Goal: Task Accomplishment & Management: Complete application form

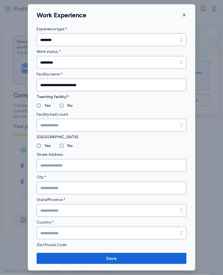
scroll to position [511, 0]
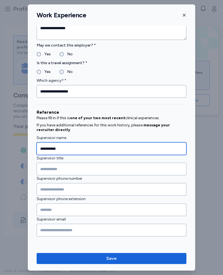
type input "**********"
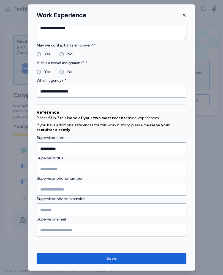
click at [130, 257] on span "Save" at bounding box center [111, 258] width 141 height 7
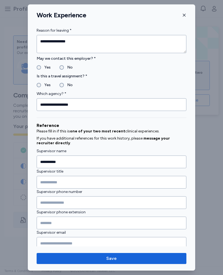
click at [130, 257] on span "Save" at bounding box center [111, 258] width 141 height 7
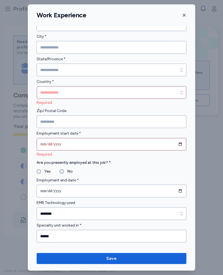
scroll to position [142, 0]
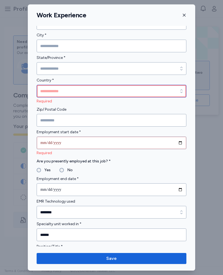
click at [73, 89] on input "Country *" at bounding box center [112, 91] width 150 height 13
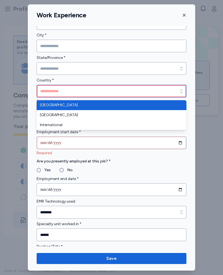
type input "**********"
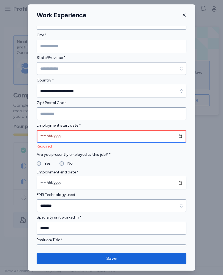
click at [97, 137] on input "date" at bounding box center [112, 136] width 150 height 13
type input "**********"
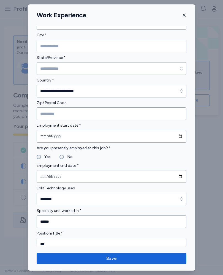
click at [186, 14] on icon "button" at bounding box center [184, 15] width 4 height 4
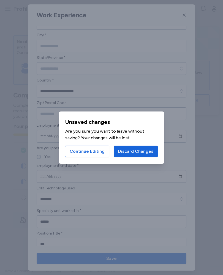
click at [137, 150] on span "Discard Changes" at bounding box center [135, 151] width 35 height 7
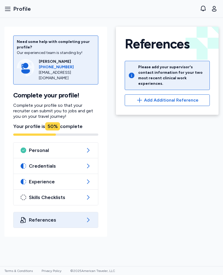
click at [167, 97] on span "Add Additional Reference" at bounding box center [171, 100] width 54 height 7
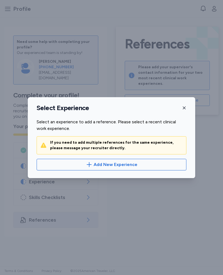
click at [122, 163] on span "Add New Experience" at bounding box center [115, 164] width 44 height 7
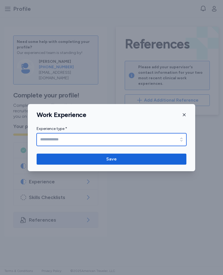
click at [80, 137] on input "Experience type *" at bounding box center [112, 139] width 150 height 13
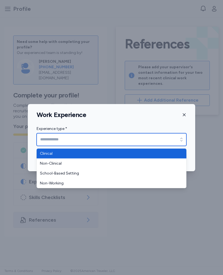
type input "********"
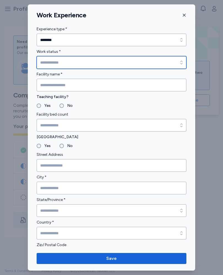
click at [56, 62] on input "Work status *" at bounding box center [112, 62] width 150 height 13
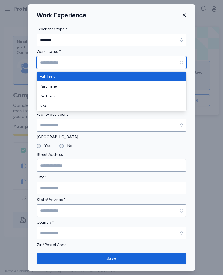
type input "*********"
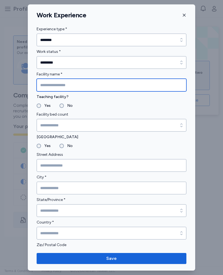
click at [78, 84] on input "Facility name *" at bounding box center [112, 85] width 150 height 13
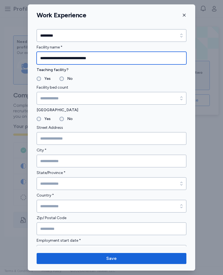
scroll to position [27, 0]
type input "**********"
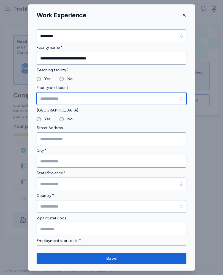
click at [78, 99] on input "Facility bed count" at bounding box center [112, 98] width 150 height 13
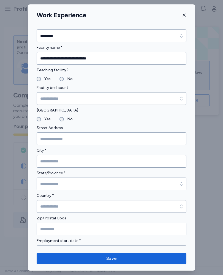
click at [172, 81] on fieldset "Yes No" at bounding box center [112, 79] width 150 height 7
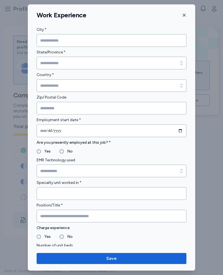
scroll to position [148, 0]
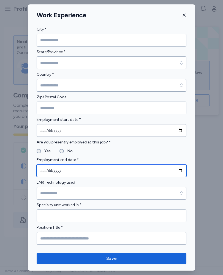
click at [82, 171] on input "date" at bounding box center [112, 170] width 150 height 13
type input "**********"
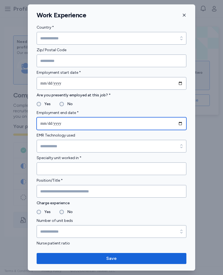
scroll to position [197, 0]
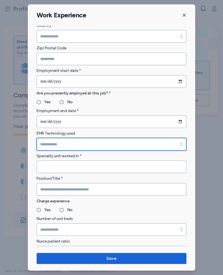
click at [75, 142] on input "EMR Technology used" at bounding box center [112, 144] width 150 height 13
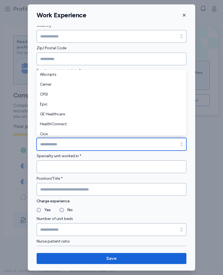
scroll to position [0, 0]
type input "****"
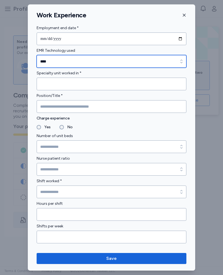
scroll to position [280, 0]
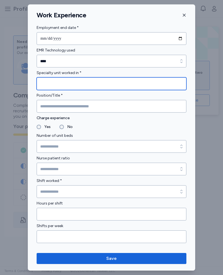
click at [84, 82] on input "Specialty unit worked in *" at bounding box center [112, 83] width 150 height 13
type input "******"
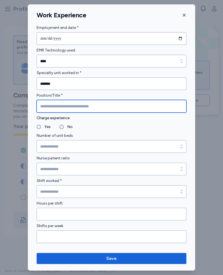
click at [84, 106] on input "Position/Title *" at bounding box center [112, 106] width 150 height 13
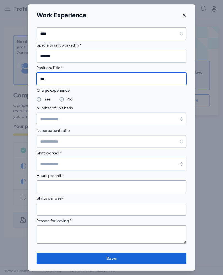
scroll to position [317, 0]
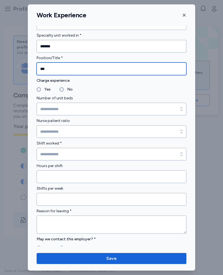
type input "***"
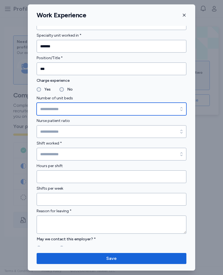
click at [88, 109] on input "Number of unit beds" at bounding box center [112, 109] width 150 height 13
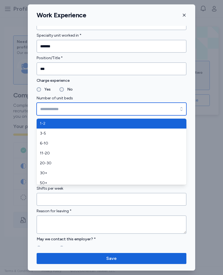
type input "*****"
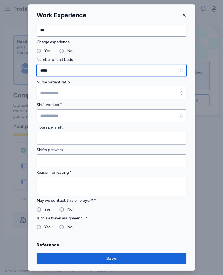
scroll to position [358, 0]
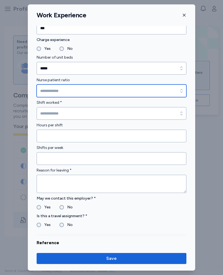
click at [66, 93] on input "Nurse patient ratio" at bounding box center [112, 90] width 150 height 13
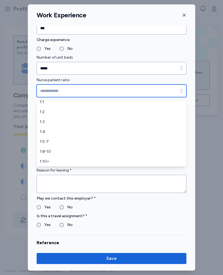
scroll to position [3, 0]
type input "*****"
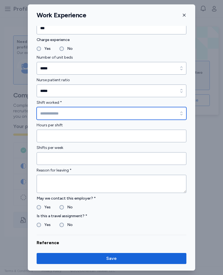
click at [100, 111] on input "Shift worked *" at bounding box center [112, 113] width 150 height 13
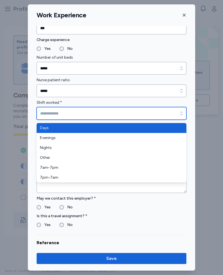
type input "****"
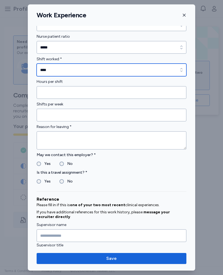
scroll to position [402, 0]
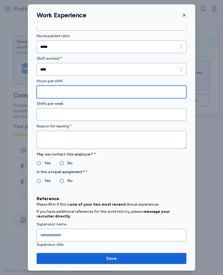
click at [76, 92] on input "Hours per shift" at bounding box center [112, 92] width 150 height 13
type input "*"
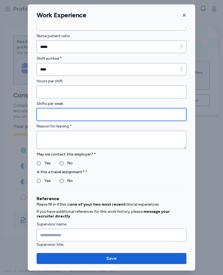
click at [87, 113] on input "Shifts per week" at bounding box center [112, 114] width 150 height 13
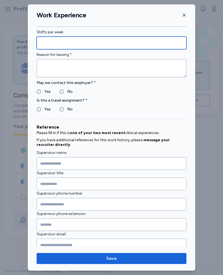
scroll to position [474, 0]
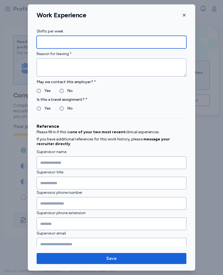
type input "*"
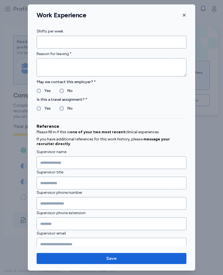
click at [65, 65] on textarea at bounding box center [112, 67] width 150 height 18
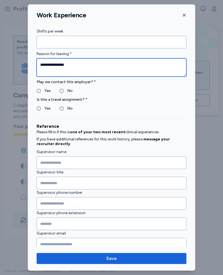
type textarea "**********"
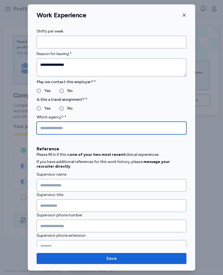
click at [81, 127] on input "Which agency? *" at bounding box center [112, 128] width 150 height 13
type input "***"
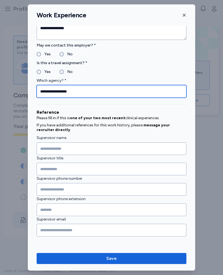
scroll to position [511, 0]
type input "**********"
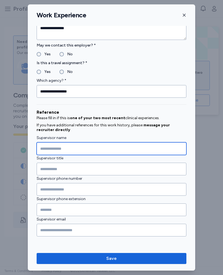
click at [93, 147] on input "Supervisor name" at bounding box center [112, 148] width 150 height 13
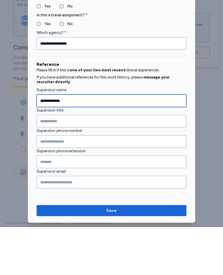
type input "**********"
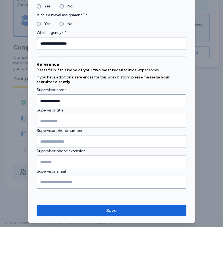
click at [68, 162] on input "Supervisor title" at bounding box center [112, 168] width 150 height 13
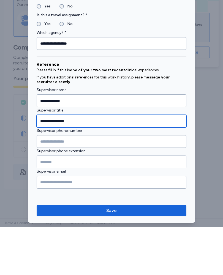
type input "**********"
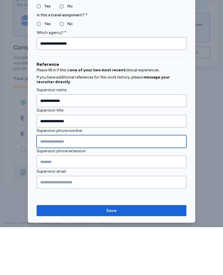
click at [49, 183] on input "Supervisor phone number" at bounding box center [112, 189] width 150 height 13
type input "**********"
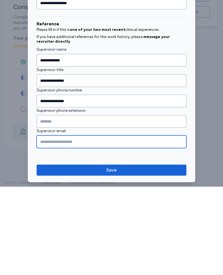
click at [70, 224] on input "Supervisor email" at bounding box center [112, 230] width 150 height 13
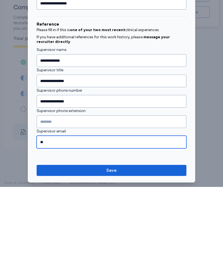
scroll to position [0, 0]
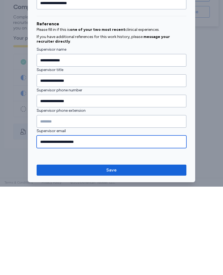
type input "**********"
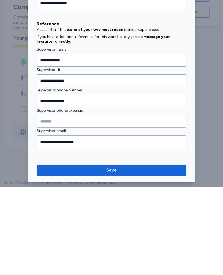
click at [131, 255] on span "Save" at bounding box center [111, 258] width 141 height 7
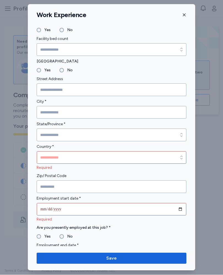
scroll to position [66, 0]
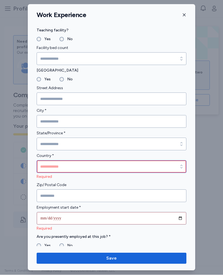
click at [75, 164] on input "Country *" at bounding box center [112, 166] width 150 height 13
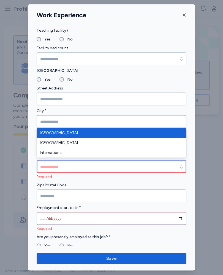
type input "**********"
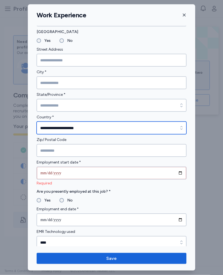
scroll to position [105, 0]
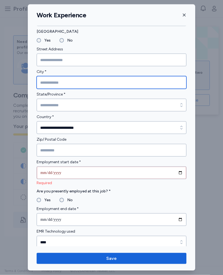
click at [71, 83] on input "City *" at bounding box center [112, 82] width 150 height 13
type input "*******"
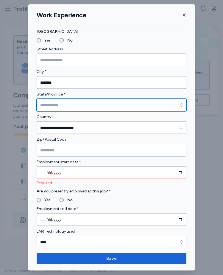
click at [77, 104] on input "State/Province *" at bounding box center [112, 105] width 150 height 13
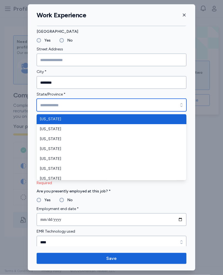
type input "*******"
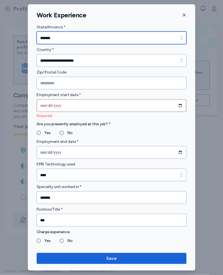
scroll to position [173, 0]
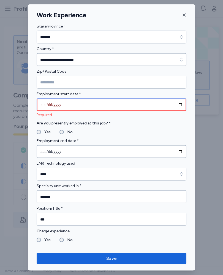
click at [79, 103] on input "date" at bounding box center [112, 104] width 150 height 13
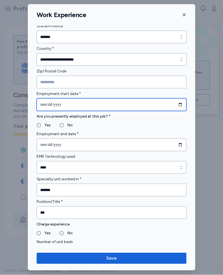
click at [84, 105] on input "**********" at bounding box center [112, 104] width 150 height 13
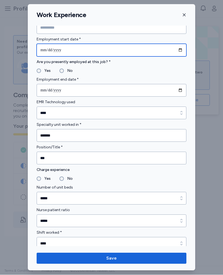
scroll to position [228, 0]
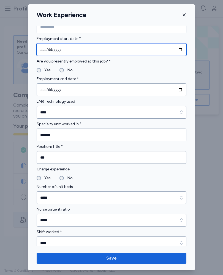
type input "**********"
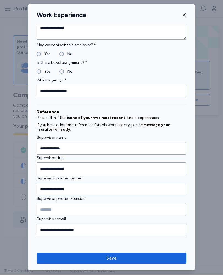
click at [125, 257] on span "Save" at bounding box center [111, 258] width 141 height 7
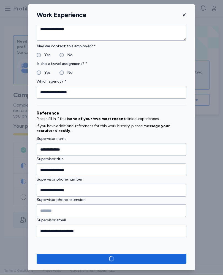
scroll to position [509, 0]
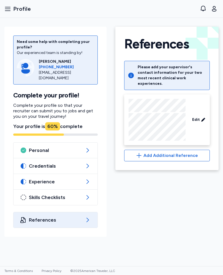
click at [172, 152] on span "Add Additional Reference" at bounding box center [170, 155] width 54 height 7
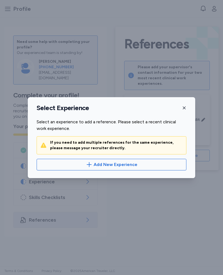
click at [136, 165] on span "Add New Experience" at bounding box center [111, 164] width 140 height 7
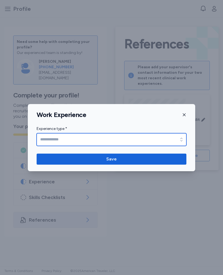
click at [114, 136] on input "Experience type *" at bounding box center [112, 139] width 150 height 13
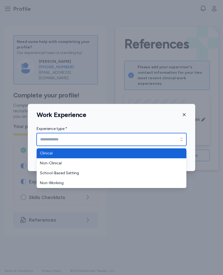
type input "********"
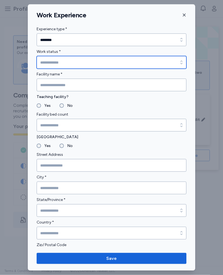
click at [89, 63] on input "Work status *" at bounding box center [112, 62] width 150 height 13
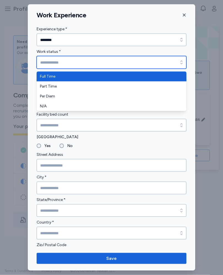
type input "*********"
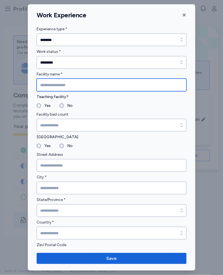
click at [87, 84] on input "Facility name *" at bounding box center [112, 85] width 150 height 13
click at [77, 89] on input "**********" at bounding box center [112, 85] width 150 height 13
click at [77, 85] on input "**********" at bounding box center [112, 85] width 150 height 13
click at [80, 84] on input "**********" at bounding box center [112, 85] width 150 height 13
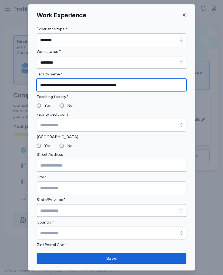
click at [75, 84] on input "**********" at bounding box center [112, 85] width 150 height 13
click at [71, 85] on input "**********" at bounding box center [112, 85] width 150 height 13
click at [52, 84] on input "**********" at bounding box center [112, 85] width 150 height 13
click at [51, 85] on input "**********" at bounding box center [112, 85] width 150 height 13
click at [52, 84] on input "**********" at bounding box center [112, 85] width 150 height 13
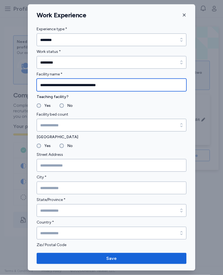
click at [53, 86] on input "**********" at bounding box center [112, 85] width 150 height 13
click at [49, 84] on input "**********" at bounding box center [112, 85] width 150 height 13
click at [53, 86] on input "**********" at bounding box center [112, 85] width 150 height 13
type input "**********"
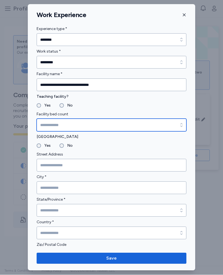
click at [74, 123] on input "Facility bed count" at bounding box center [112, 125] width 150 height 13
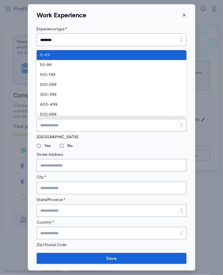
click at [19, 84] on div at bounding box center [111, 137] width 223 height 275
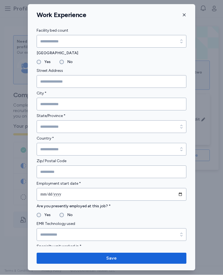
scroll to position [84, 0]
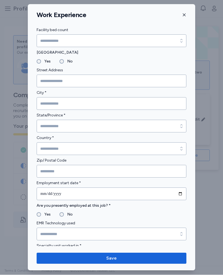
click at [65, 61] on label "No" at bounding box center [68, 61] width 9 height 7
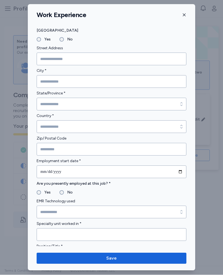
scroll to position [109, 0]
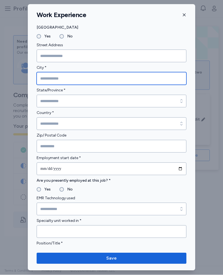
click at [75, 77] on input "City *" at bounding box center [112, 78] width 150 height 13
type input "*******"
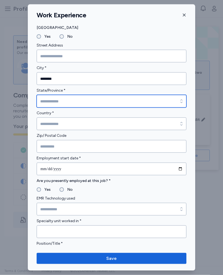
click at [66, 100] on input "State/Province *" at bounding box center [112, 101] width 150 height 13
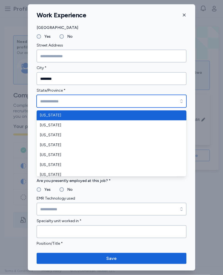
type input "*******"
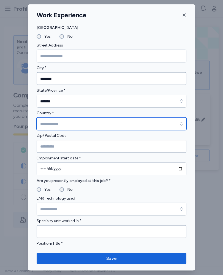
click at [66, 125] on input "Country *" at bounding box center [112, 123] width 150 height 13
type input "**********"
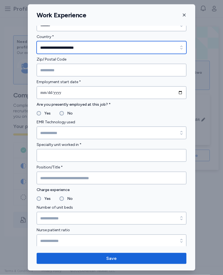
scroll to position [186, 0]
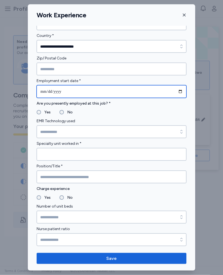
click at [62, 92] on input "date" at bounding box center [112, 91] width 150 height 13
type input "**********"
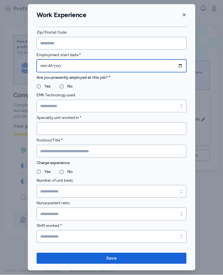
scroll to position [216, 0]
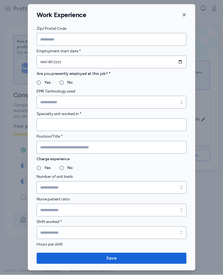
click at [65, 84] on label "No" at bounding box center [68, 82] width 9 height 7
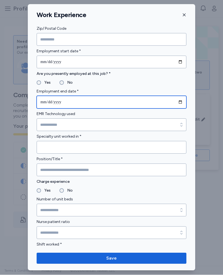
click at [68, 102] on input "date" at bounding box center [112, 102] width 150 height 13
click at [67, 103] on input "**********" at bounding box center [112, 102] width 150 height 13
type input "**********"
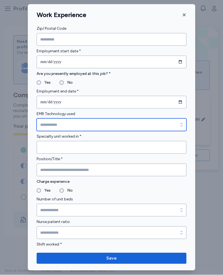
click at [67, 125] on input "EMR Technology used" at bounding box center [112, 125] width 150 height 13
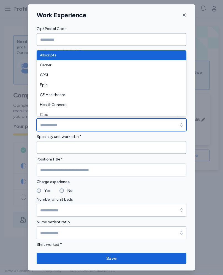
type input "****"
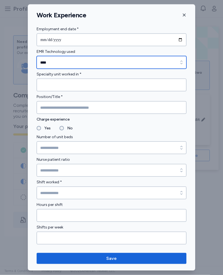
scroll to position [279, 0]
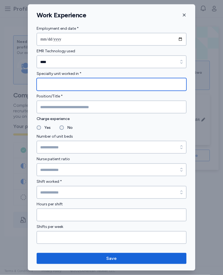
click at [67, 82] on input "Specialty unit worked in *" at bounding box center [112, 84] width 150 height 13
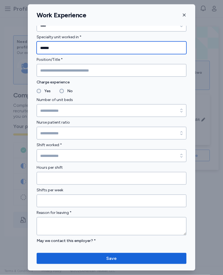
scroll to position [316, 0]
type input "******"
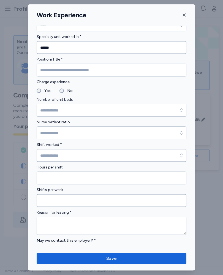
click at [65, 70] on input "Position/Title *" at bounding box center [112, 70] width 150 height 13
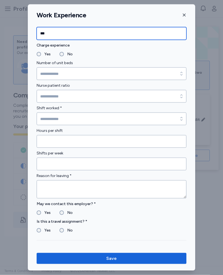
scroll to position [355, 0]
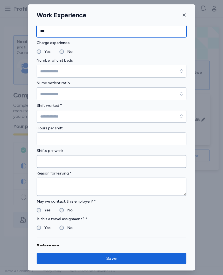
type input "***"
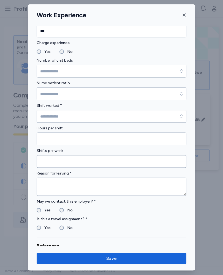
click at [65, 53] on label "No" at bounding box center [68, 51] width 9 height 7
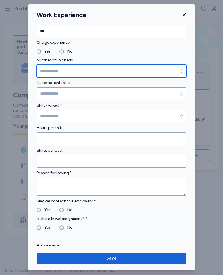
click at [84, 72] on input "Number of unit beds" at bounding box center [112, 71] width 150 height 13
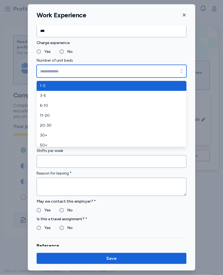
type input "*****"
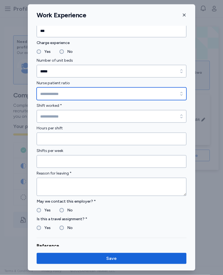
click at [85, 93] on input "Nurse patient ratio" at bounding box center [112, 93] width 150 height 13
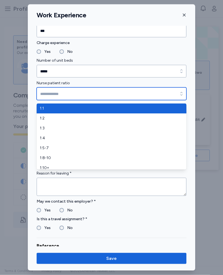
type input "*****"
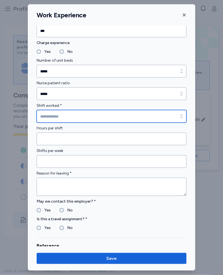
click at [68, 118] on input "Shift worked *" at bounding box center [112, 116] width 150 height 13
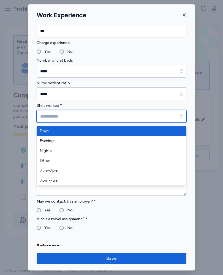
type input "****"
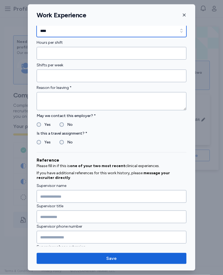
scroll to position [440, 0]
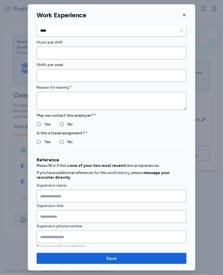
click at [66, 53] on input "Hours per shift" at bounding box center [112, 53] width 150 height 13
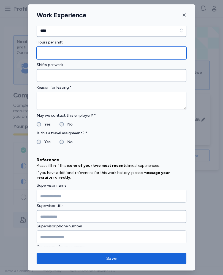
type input "*"
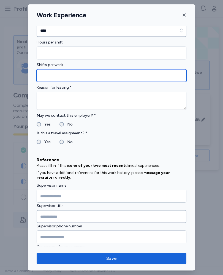
click at [73, 76] on input "Shifts per week" at bounding box center [112, 75] width 150 height 13
type input "*"
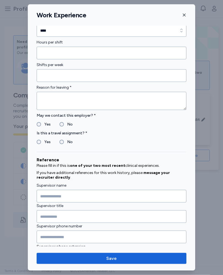
click at [61, 100] on textarea at bounding box center [112, 101] width 150 height 18
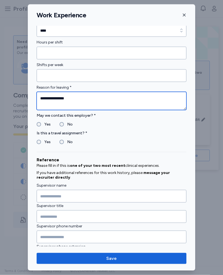
type textarea "**********"
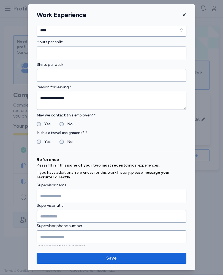
click at [42, 144] on label "Yes" at bounding box center [46, 142] width 10 height 7
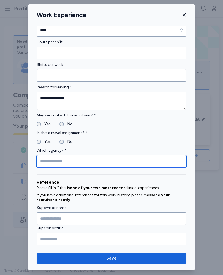
click at [74, 164] on input "Which agency? *" at bounding box center [112, 161] width 150 height 13
click at [57, 162] on input "**********" at bounding box center [112, 161] width 150 height 13
click at [56, 162] on input "**********" at bounding box center [112, 161] width 150 height 13
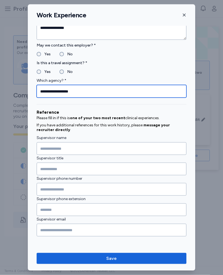
scroll to position [511, 0]
type input "**********"
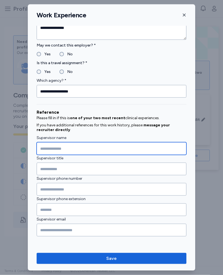
click at [77, 148] on input "Supervisor name" at bounding box center [112, 148] width 150 height 13
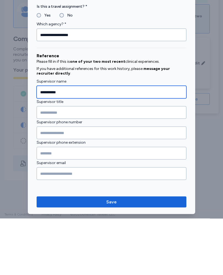
type input "**********"
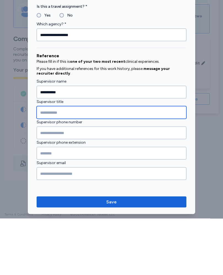
click at [60, 162] on input "Supervisor title" at bounding box center [112, 168] width 150 height 13
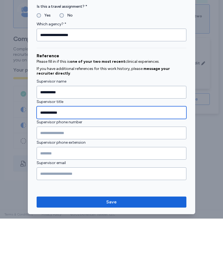
type input "**********"
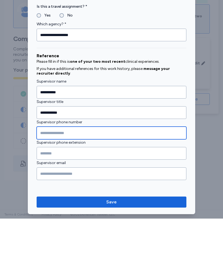
click at [57, 183] on input "Supervisor phone number" at bounding box center [112, 189] width 150 height 13
click at [54, 183] on input "Supervisor phone number" at bounding box center [112, 189] width 150 height 13
type input "**********"
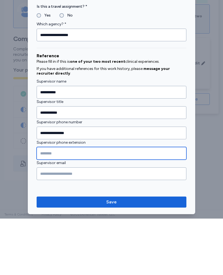
click at [68, 203] on input "Supervisor phone extension" at bounding box center [112, 209] width 150 height 13
type input "*"
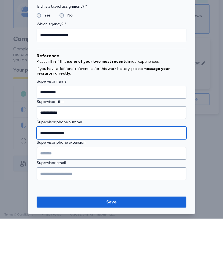
click at [86, 183] on input "**********" at bounding box center [112, 189] width 150 height 13
type input "**********"
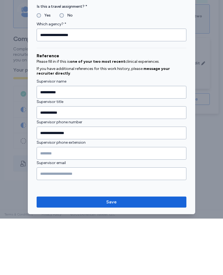
click at [57, 203] on input "Supervisor phone extension" at bounding box center [112, 209] width 150 height 13
click at [62, 224] on input "Supervisor email" at bounding box center [112, 230] width 150 height 13
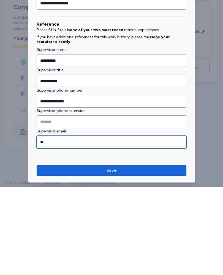
scroll to position [0, 0]
type input "**********"
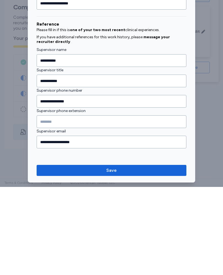
click at [137, 255] on span "Save" at bounding box center [111, 258] width 141 height 7
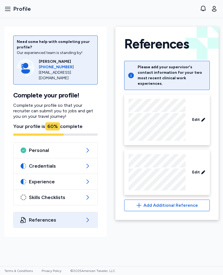
click at [58, 167] on span "Credentials" at bounding box center [55, 165] width 53 height 7
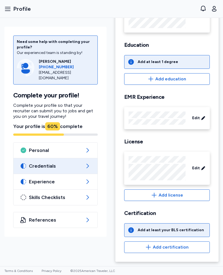
scroll to position [81, 0]
click at [172, 245] on span "Add certification" at bounding box center [171, 247] width 36 height 7
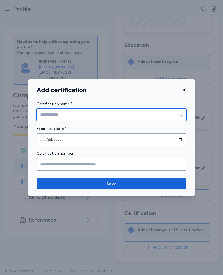
click at [71, 111] on input "Certification name *" at bounding box center [112, 114] width 150 height 13
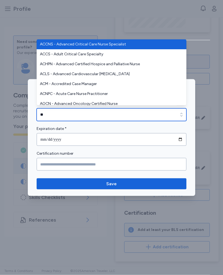
type input "***"
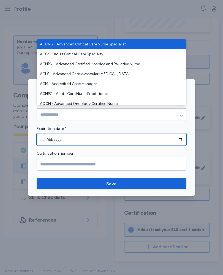
click at [66, 136] on input "date" at bounding box center [112, 139] width 150 height 13
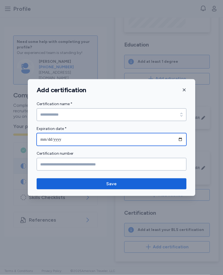
type input "**********"
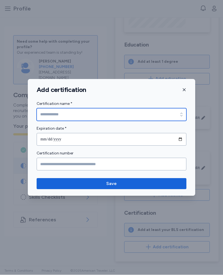
click at [76, 114] on input "Certification name *" at bounding box center [112, 114] width 150 height 13
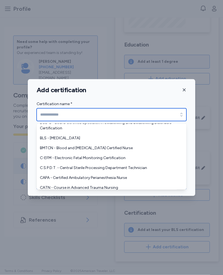
scroll to position [326, 0]
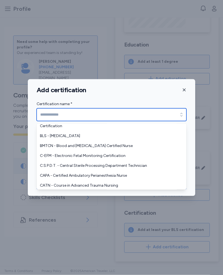
type input "**********"
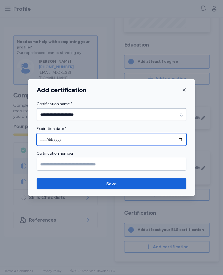
click at [74, 139] on input "**********" at bounding box center [112, 139] width 150 height 13
type input "**********"
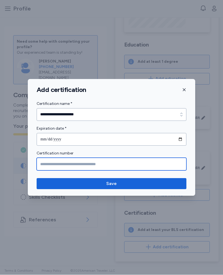
click at [83, 162] on input "Certification number" at bounding box center [112, 164] width 150 height 13
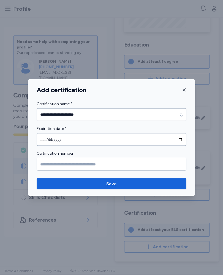
click at [125, 183] on span "Save" at bounding box center [111, 183] width 141 height 7
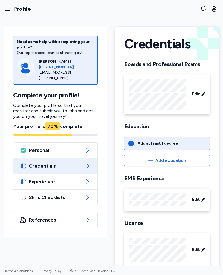
scroll to position [0, 0]
click at [60, 183] on span "Experience" at bounding box center [55, 181] width 53 height 7
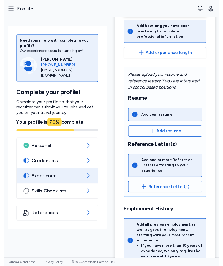
scroll to position [89, 0]
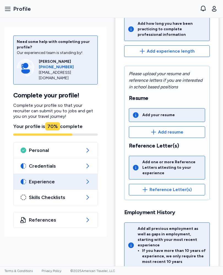
click at [170, 134] on span "Add resume" at bounding box center [170, 132] width 25 height 7
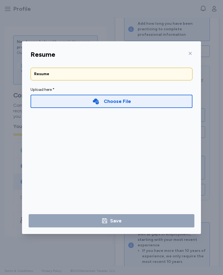
click at [54, 98] on div "Choose File" at bounding box center [112, 101] width 162 height 13
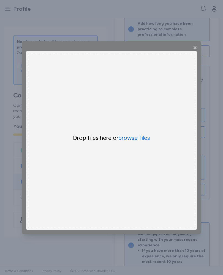
click at [140, 141] on button "browse files" at bounding box center [134, 138] width 32 height 8
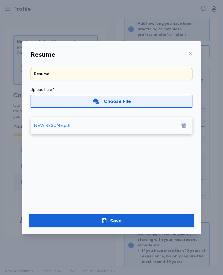
click at [48, 124] on div "NEW RESUME.pdf" at bounding box center [52, 125] width 37 height 7
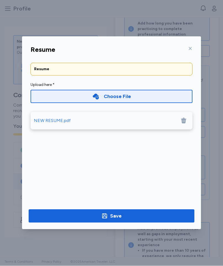
click at [115, 216] on div "Save" at bounding box center [116, 216] width 12 height 8
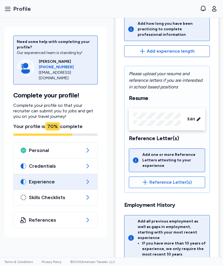
click at [32, 165] on span "Credentials" at bounding box center [55, 165] width 53 height 7
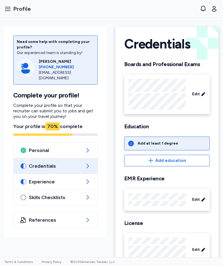
click at [34, 197] on span "Skills Checklists" at bounding box center [55, 197] width 53 height 7
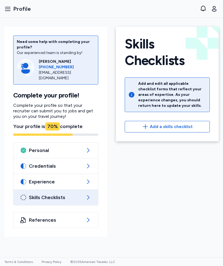
click at [180, 125] on span "Add a skills checklist" at bounding box center [171, 126] width 43 height 7
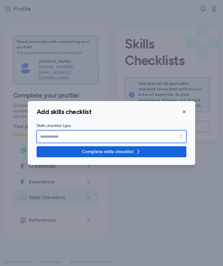
click at [179, 135] on icon "button" at bounding box center [180, 136] width 5 height 5
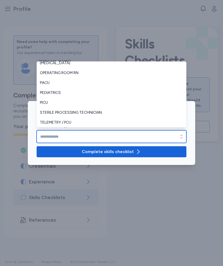
scroll to position [122, 0]
type input "**********"
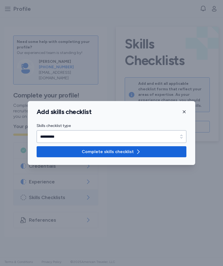
click at [142, 152] on span "Complete skills checklist" at bounding box center [111, 151] width 141 height 7
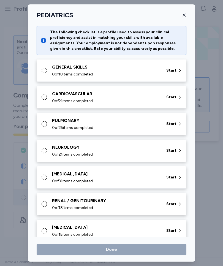
click at [65, 68] on div "GENERAL SKILLS" at bounding box center [106, 67] width 108 height 7
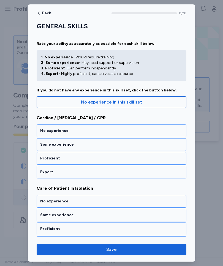
click at [87, 158] on div "Proficient" at bounding box center [111, 157] width 142 height 5
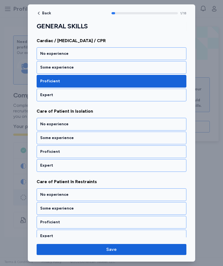
scroll to position [81, 0]
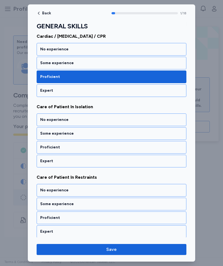
click at [93, 147] on div "Proficient" at bounding box center [111, 146] width 142 height 5
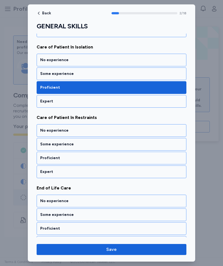
scroll to position [152, 0]
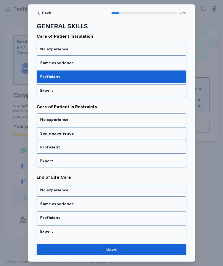
click at [95, 136] on div "Some experience" at bounding box center [111, 133] width 142 height 5
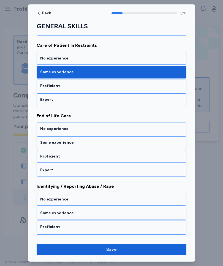
scroll to position [222, 0]
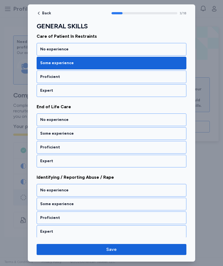
click at [100, 136] on div "Some experience" at bounding box center [111, 133] width 142 height 5
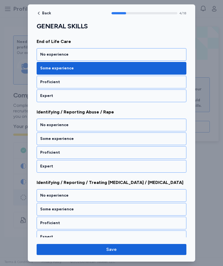
scroll to position [293, 0]
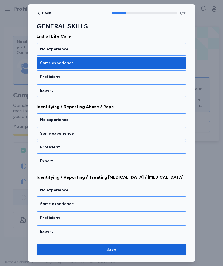
click at [94, 134] on div "Some experience" at bounding box center [111, 133] width 142 height 5
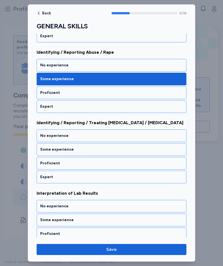
scroll to position [363, 0]
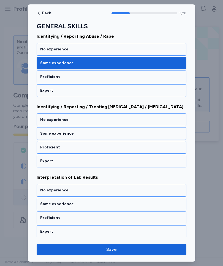
click at [96, 119] on div "No experience" at bounding box center [111, 119] width 142 height 5
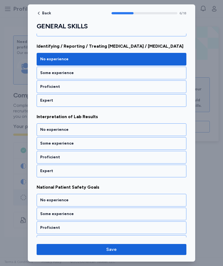
scroll to position [433, 0]
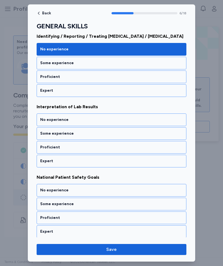
click at [92, 136] on div "Some experience" at bounding box center [111, 133] width 142 height 5
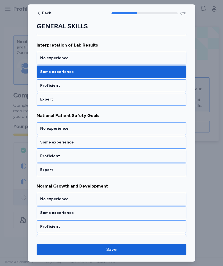
scroll to position [504, 0]
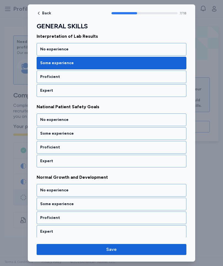
click at [95, 135] on div "Some experience" at bounding box center [111, 133] width 142 height 5
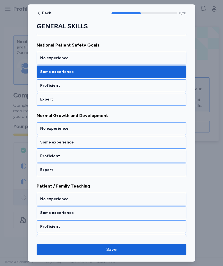
scroll to position [574, 0]
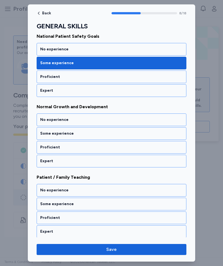
click at [91, 147] on div "Proficient" at bounding box center [111, 146] width 142 height 5
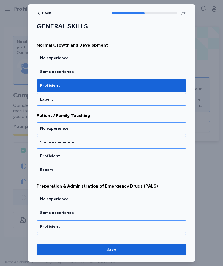
scroll to position [644, 0]
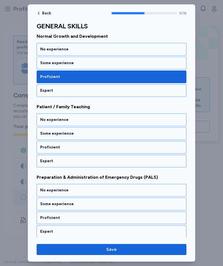
click at [92, 144] on div "Proficient" at bounding box center [112, 147] width 150 height 13
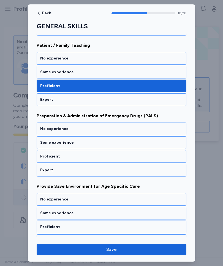
scroll to position [715, 0]
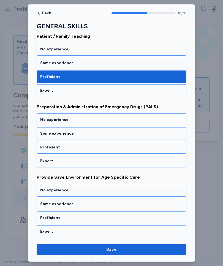
click at [101, 118] on div "No experience" at bounding box center [111, 119] width 142 height 5
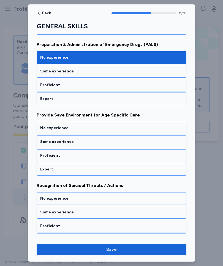
scroll to position [785, 0]
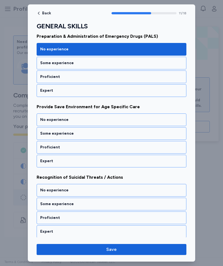
click at [93, 146] on div "Proficient" at bounding box center [111, 146] width 142 height 5
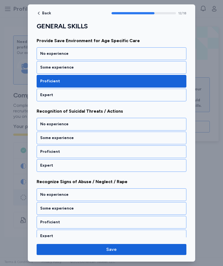
scroll to position [856, 0]
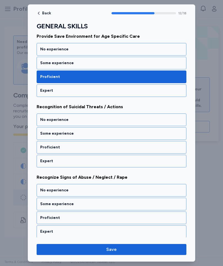
click at [98, 133] on div "Some experience" at bounding box center [111, 133] width 142 height 5
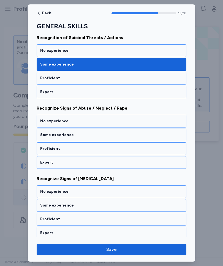
scroll to position [926, 0]
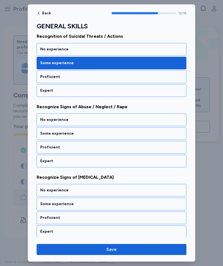
click at [100, 134] on div "Some experience" at bounding box center [111, 133] width 142 height 5
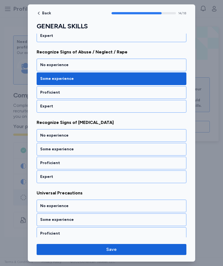
scroll to position [996, 0]
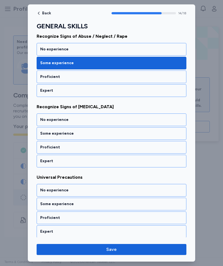
click at [100, 134] on div "Some experience" at bounding box center [111, 133] width 142 height 5
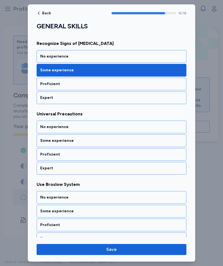
scroll to position [1067, 0]
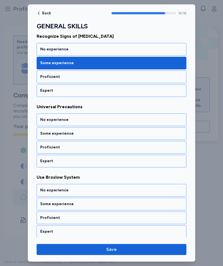
click at [90, 148] on div "Proficient" at bounding box center [111, 146] width 142 height 5
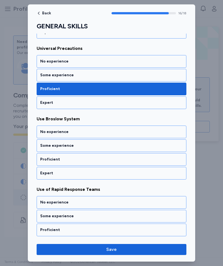
scroll to position [1137, 0]
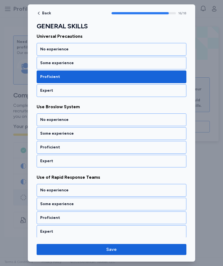
click at [95, 133] on div "Some experience" at bounding box center [111, 133] width 142 height 5
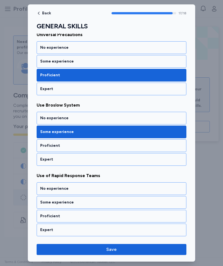
scroll to position [1139, 0]
click at [101, 202] on div "Some experience" at bounding box center [111, 201] width 142 height 5
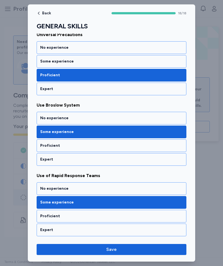
click at [126, 247] on span "Save" at bounding box center [111, 249] width 141 height 7
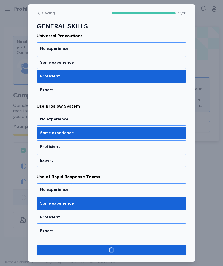
scroll to position [1138, 0]
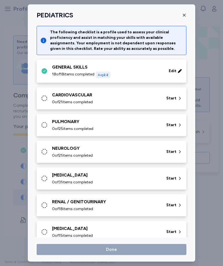
click at [169, 95] on div "Start" at bounding box center [174, 98] width 20 height 10
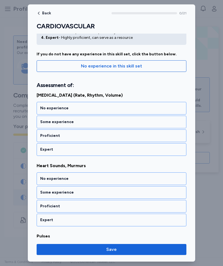
scroll to position [37, 0]
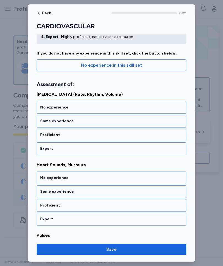
click at [100, 120] on div "Some experience" at bounding box center [111, 120] width 142 height 5
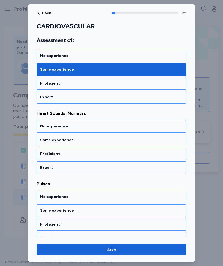
scroll to position [88, 0]
click at [106, 140] on div "Some experience" at bounding box center [111, 139] width 142 height 5
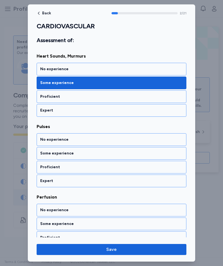
scroll to position [159, 0]
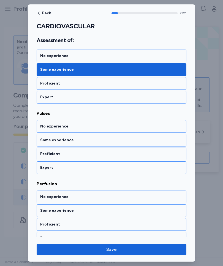
click at [100, 154] on div "Proficient" at bounding box center [111, 153] width 142 height 5
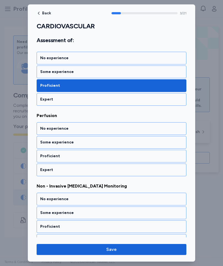
scroll to position [229, 0]
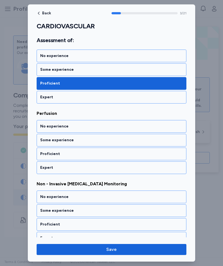
click at [106, 140] on div "Some experience" at bounding box center [111, 139] width 142 height 5
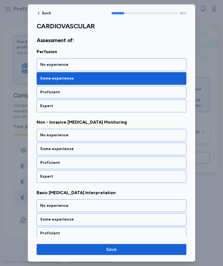
scroll to position [299, 0]
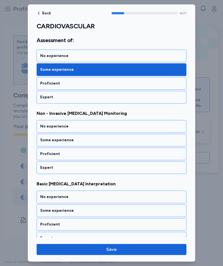
click at [97, 153] on div "Proficient" at bounding box center [111, 153] width 142 height 5
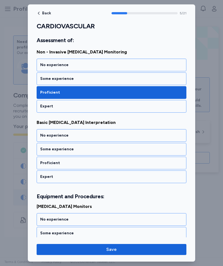
scroll to position [370, 0]
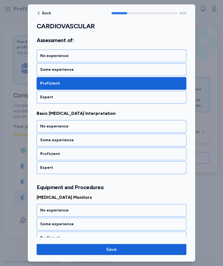
click at [93, 142] on div "Some experience" at bounding box center [111, 139] width 142 height 5
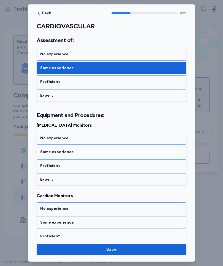
scroll to position [454, 0]
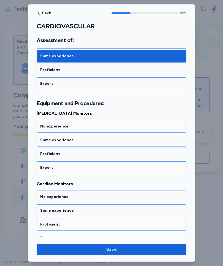
click at [92, 141] on div "Some experience" at bounding box center [111, 139] width 142 height 5
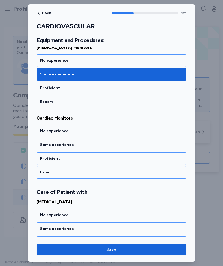
scroll to position [524, 0]
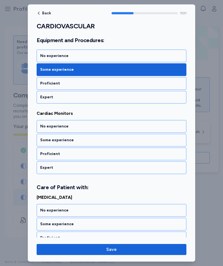
click at [103, 128] on div "No experience" at bounding box center [111, 125] width 142 height 5
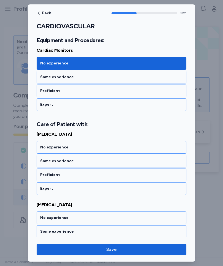
scroll to position [608, 0]
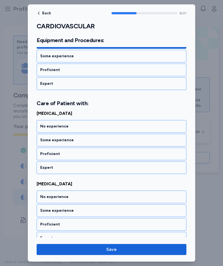
click at [99, 140] on div "Some experience" at bounding box center [111, 139] width 142 height 5
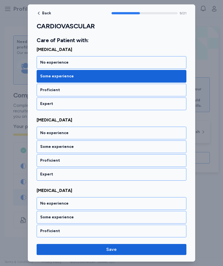
scroll to position [678, 0]
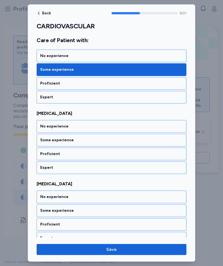
click at [102, 140] on div "Some experience" at bounding box center [111, 139] width 142 height 5
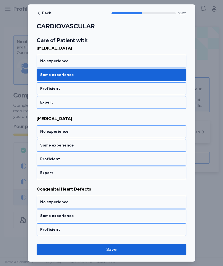
scroll to position [749, 0]
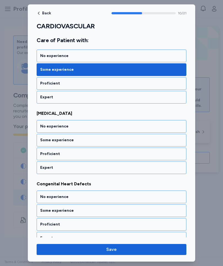
click at [101, 141] on div "Some experience" at bounding box center [111, 139] width 142 height 5
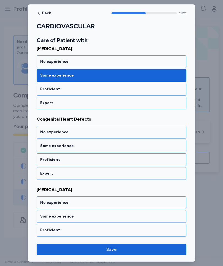
scroll to position [819, 0]
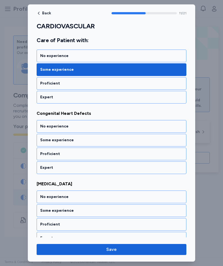
click at [105, 141] on div "Some experience" at bounding box center [111, 139] width 142 height 5
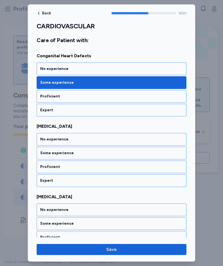
scroll to position [889, 0]
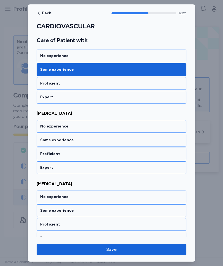
click at [106, 141] on div "Some experience" at bounding box center [111, 139] width 142 height 5
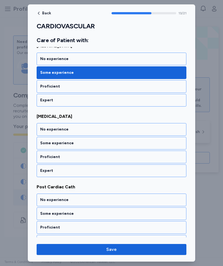
scroll to position [960, 0]
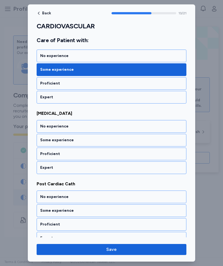
click at [106, 141] on div "Some experience" at bounding box center [111, 139] width 142 height 5
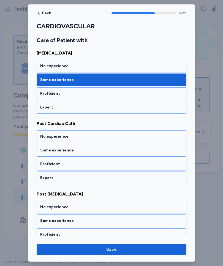
scroll to position [1030, 0]
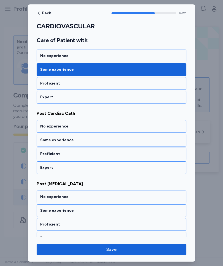
click at [109, 127] on div "No experience" at bounding box center [111, 125] width 142 height 5
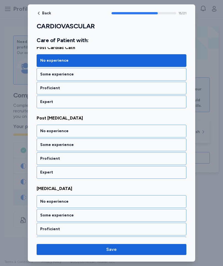
scroll to position [1101, 0]
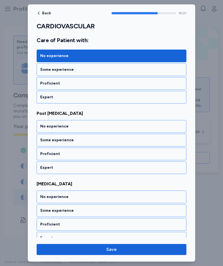
click at [107, 126] on div "No experience" at bounding box center [111, 125] width 142 height 5
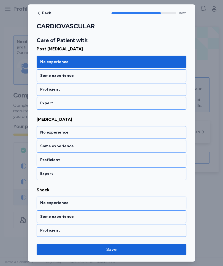
scroll to position [1171, 0]
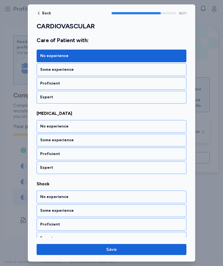
click at [105, 126] on div "No experience" at bounding box center [111, 125] width 142 height 5
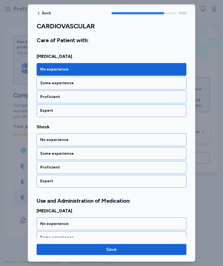
scroll to position [1241, 0]
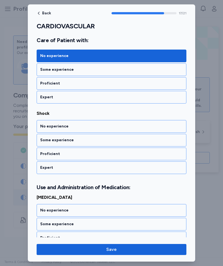
click at [102, 125] on div "No experience" at bounding box center [111, 125] width 142 height 5
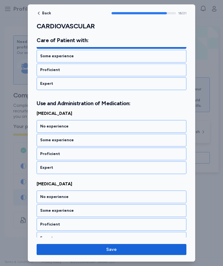
scroll to position [1325, 0]
click at [51, 153] on div "Proficient" at bounding box center [111, 153] width 142 height 5
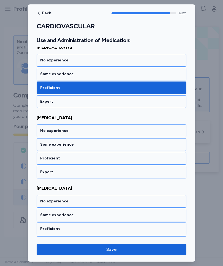
scroll to position [1396, 0]
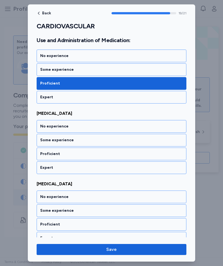
click at [46, 127] on div "No experience" at bounding box center [111, 125] width 142 height 5
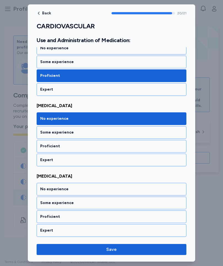
scroll to position [1404, 0]
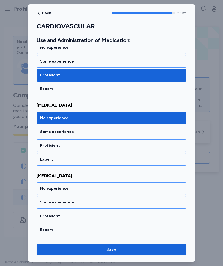
click at [49, 191] on div "No experience" at bounding box center [112, 188] width 150 height 13
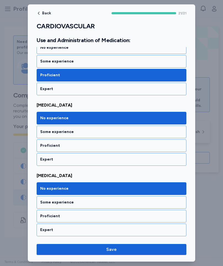
click at [51, 61] on div "Some experience" at bounding box center [111, 61] width 142 height 5
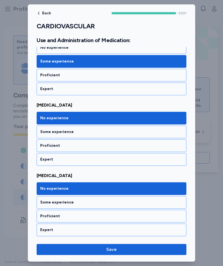
click at [103, 250] on span "Save" at bounding box center [111, 249] width 141 height 7
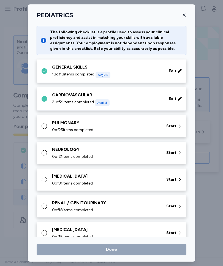
click at [49, 124] on div "PULMONARY 0 of 25 items completed Start" at bounding box center [112, 125] width 143 height 13
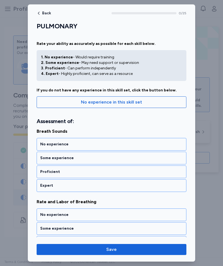
click at [47, 158] on div "Some experience" at bounding box center [111, 157] width 142 height 5
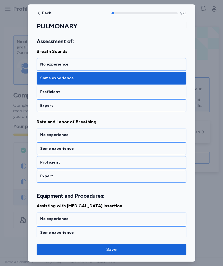
scroll to position [88, 0]
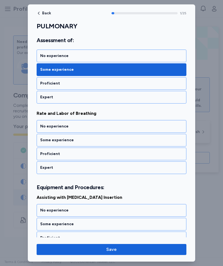
click at [46, 140] on div "Some experience" at bounding box center [111, 139] width 142 height 5
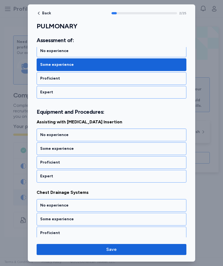
scroll to position [172, 0]
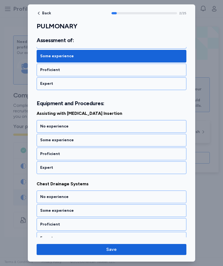
click at [46, 126] on div "No experience" at bounding box center [111, 125] width 142 height 5
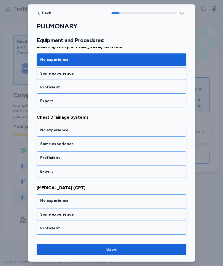
scroll to position [243, 0]
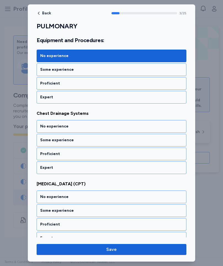
click at [45, 126] on div "No experience" at bounding box center [111, 125] width 142 height 5
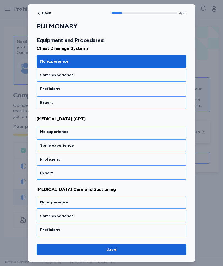
scroll to position [313, 0]
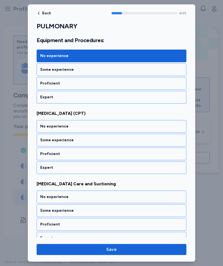
click at [47, 124] on div "No experience" at bounding box center [111, 125] width 142 height 5
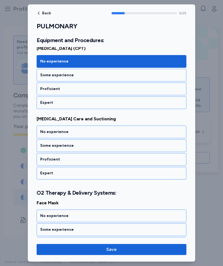
scroll to position [383, 0]
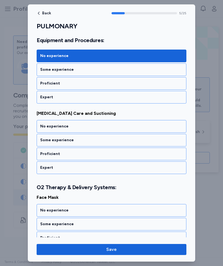
click at [47, 140] on div "Some experience" at bounding box center [111, 139] width 142 height 5
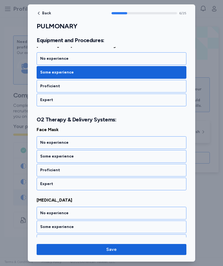
scroll to position [467, 0]
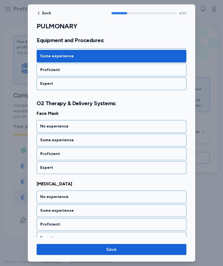
click at [45, 141] on div "Some experience" at bounding box center [111, 139] width 142 height 5
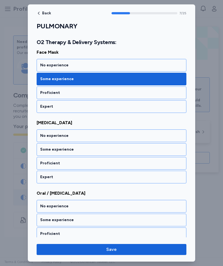
scroll to position [538, 0]
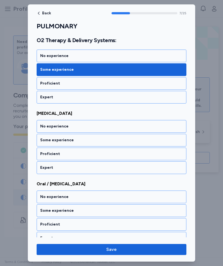
click at [47, 141] on div "Some experience" at bounding box center [111, 139] width 142 height 5
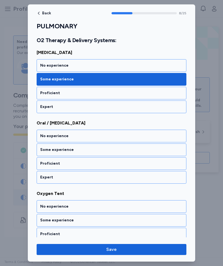
scroll to position [608, 0]
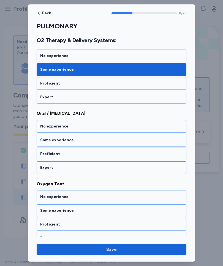
click at [45, 141] on div "Some experience" at bounding box center [111, 139] width 142 height 5
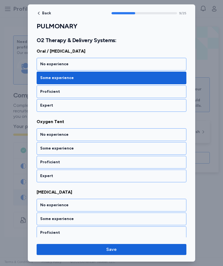
scroll to position [678, 0]
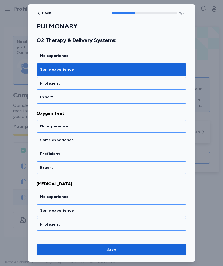
click at [44, 126] on div "No experience" at bounding box center [111, 125] width 142 height 5
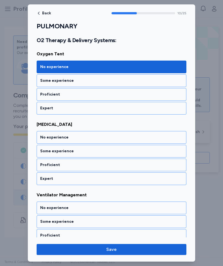
scroll to position [749, 0]
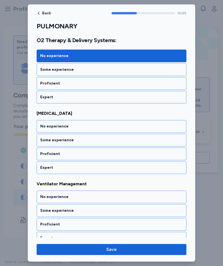
click at [47, 154] on div "Proficient" at bounding box center [111, 153] width 142 height 5
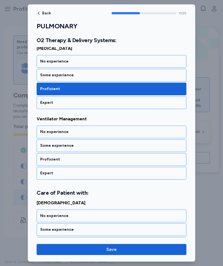
scroll to position [819, 0]
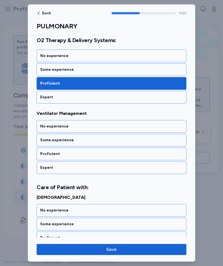
click at [45, 125] on div "No experience" at bounding box center [111, 125] width 142 height 5
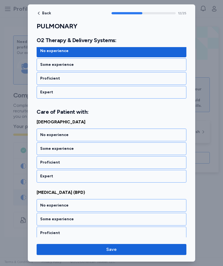
scroll to position [903, 0]
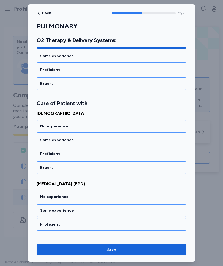
click at [48, 142] on div "Some experience" at bounding box center [111, 139] width 142 height 5
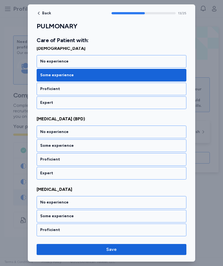
scroll to position [973, 0]
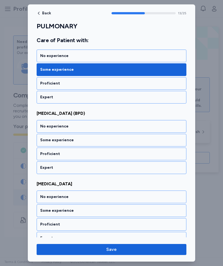
click at [48, 126] on div "No experience" at bounding box center [111, 125] width 142 height 5
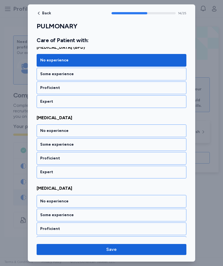
scroll to position [1044, 0]
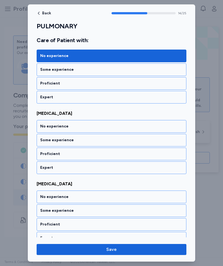
click at [48, 139] on div "Some experience" at bounding box center [111, 139] width 142 height 5
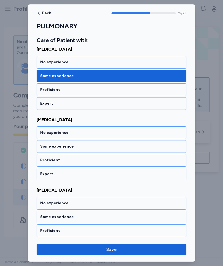
scroll to position [1114, 0]
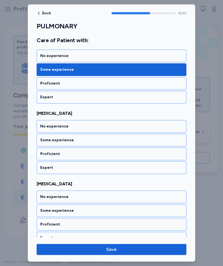
click at [47, 126] on div "No experience" at bounding box center [111, 125] width 142 height 5
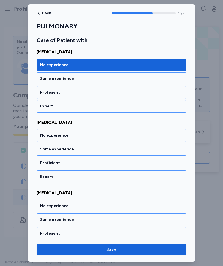
scroll to position [1184, 0]
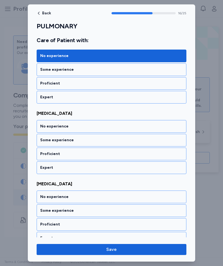
click at [47, 128] on div "No experience" at bounding box center [111, 125] width 142 height 5
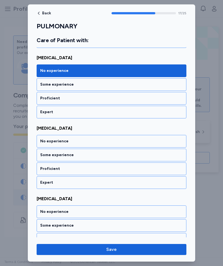
scroll to position [1255, 0]
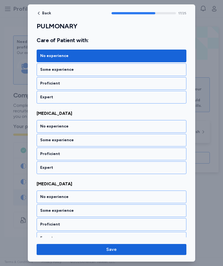
click at [49, 140] on div "Some experience" at bounding box center [111, 139] width 142 height 5
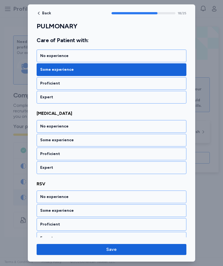
scroll to position [1325, 0]
click at [49, 140] on div "Some experience" at bounding box center [111, 139] width 142 height 5
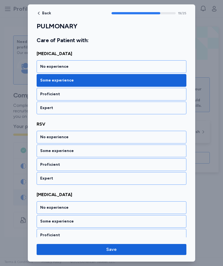
scroll to position [1396, 0]
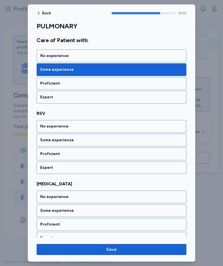
click at [49, 143] on div "Some experience" at bounding box center [112, 140] width 150 height 13
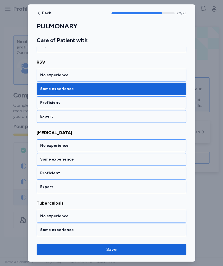
scroll to position [1466, 0]
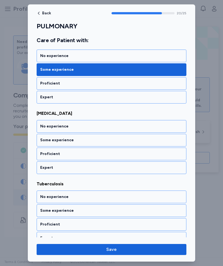
click at [48, 140] on div "Some experience" at bounding box center [111, 139] width 142 height 5
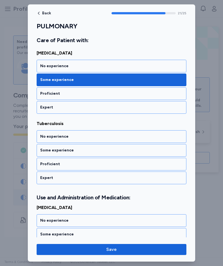
scroll to position [1536, 0]
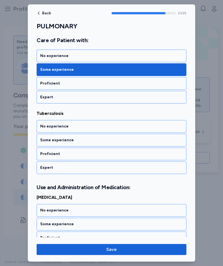
click at [43, 128] on div "No experience" at bounding box center [111, 125] width 142 height 5
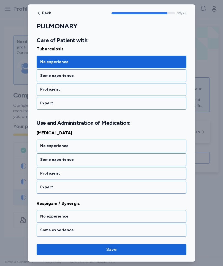
scroll to position [1620, 0]
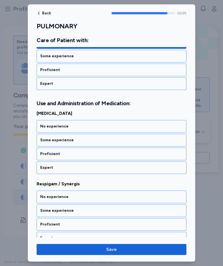
click at [48, 140] on div "Some experience" at bounding box center [111, 139] width 142 height 5
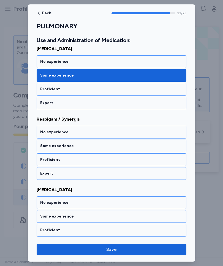
scroll to position [1691, 0]
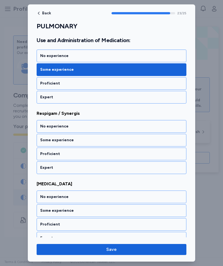
click at [45, 126] on div "No experience" at bounding box center [111, 125] width 142 height 5
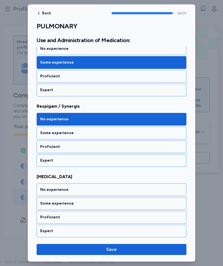
scroll to position [1699, 0]
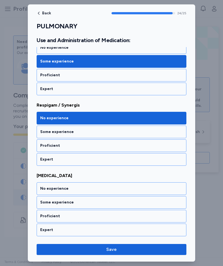
click at [48, 201] on div "Some experience" at bounding box center [111, 201] width 142 height 5
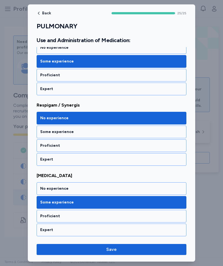
click at [70, 249] on span "Save" at bounding box center [111, 249] width 141 height 7
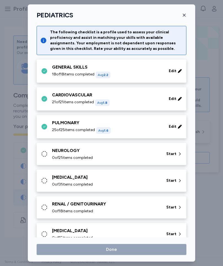
click at [55, 156] on span "0 of 21 items completed" at bounding box center [72, 157] width 41 height 5
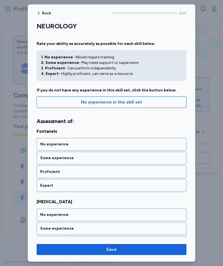
click at [45, 142] on div "No experience" at bounding box center [111, 143] width 142 height 5
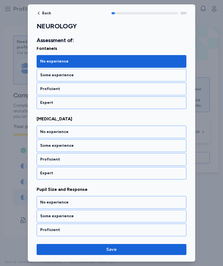
scroll to position [88, 0]
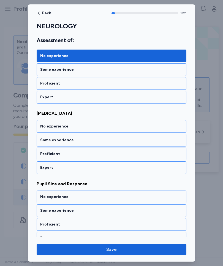
click at [47, 138] on div "Some experience" at bounding box center [111, 139] width 142 height 5
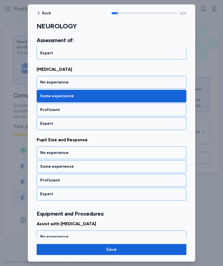
scroll to position [159, 0]
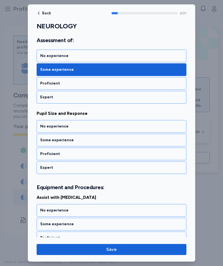
click at [45, 142] on div "Some experience" at bounding box center [111, 139] width 142 height 5
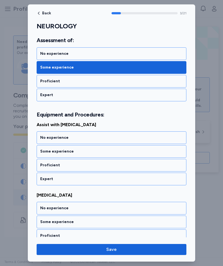
scroll to position [243, 0]
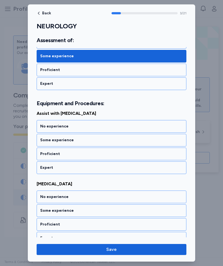
click at [46, 126] on div "No experience" at bounding box center [111, 125] width 142 height 5
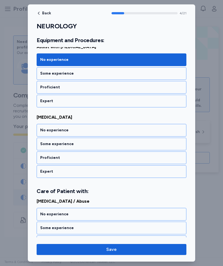
scroll to position [313, 0]
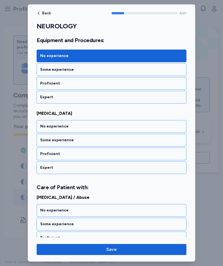
click at [46, 128] on div "No experience" at bounding box center [111, 125] width 142 height 5
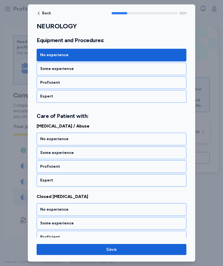
scroll to position [397, 0]
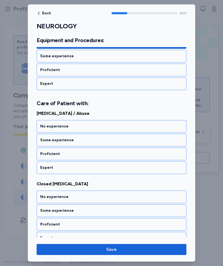
click at [47, 126] on div "No experience" at bounding box center [111, 125] width 142 height 5
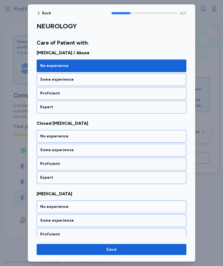
scroll to position [467, 0]
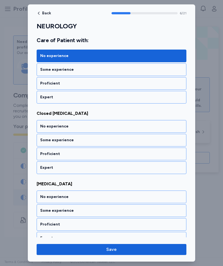
click at [48, 126] on div "No experience" at bounding box center [111, 125] width 142 height 5
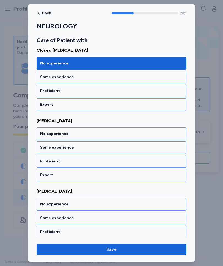
scroll to position [538, 0]
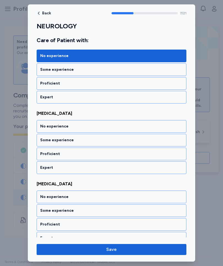
click at [48, 126] on div "No experience" at bounding box center [111, 125] width 142 height 5
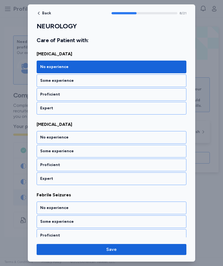
scroll to position [608, 0]
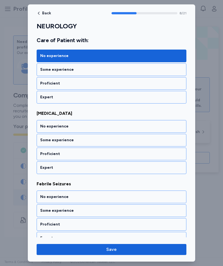
click at [46, 141] on div "Some experience" at bounding box center [111, 139] width 142 height 5
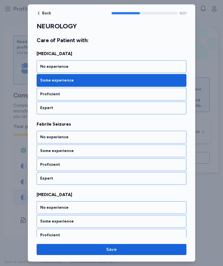
scroll to position [678, 0]
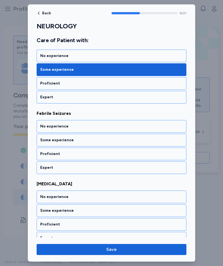
click at [45, 129] on div "No experience" at bounding box center [111, 125] width 142 height 5
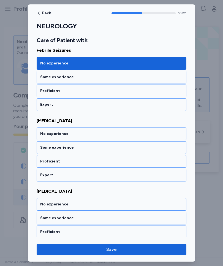
scroll to position [749, 0]
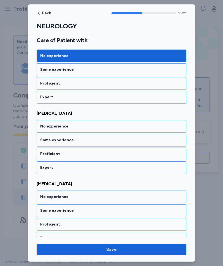
click at [44, 126] on div "No experience" at bounding box center [111, 125] width 142 height 5
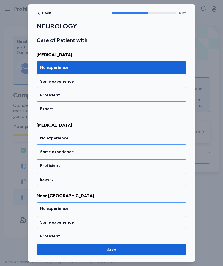
scroll to position [889, 0]
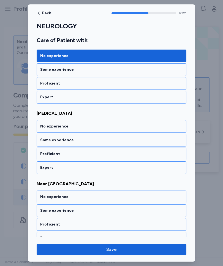
click at [44, 126] on div "No experience" at bounding box center [111, 125] width 142 height 5
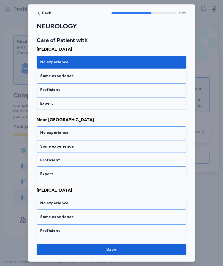
scroll to position [960, 0]
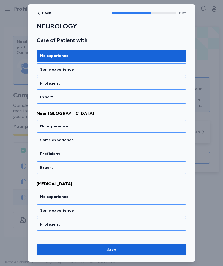
click at [45, 126] on div "No experience" at bounding box center [111, 125] width 142 height 5
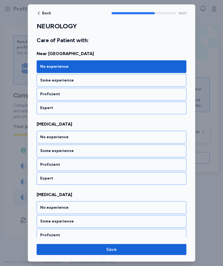
scroll to position [1030, 0]
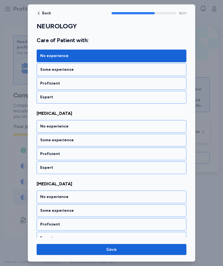
click at [47, 125] on div "No experience" at bounding box center [111, 125] width 142 height 5
click at [47, 126] on div "No experience" at bounding box center [111, 125] width 142 height 5
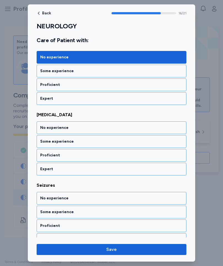
scroll to position [1171, 0]
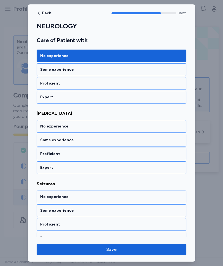
click at [50, 128] on div "No experience" at bounding box center [111, 125] width 142 height 5
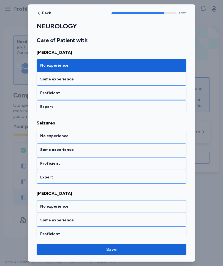
scroll to position [1241, 0]
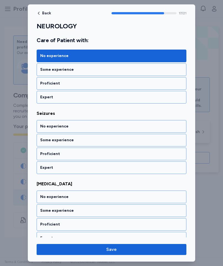
click at [47, 128] on div "No experience" at bounding box center [111, 125] width 142 height 5
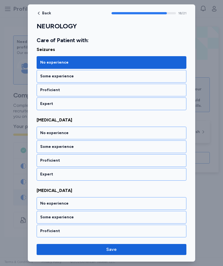
scroll to position [1312, 0]
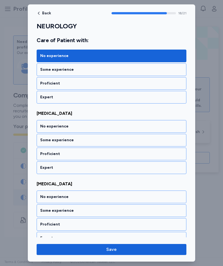
click at [47, 126] on div "No experience" at bounding box center [111, 125] width 142 height 5
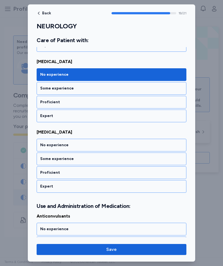
scroll to position [1382, 0]
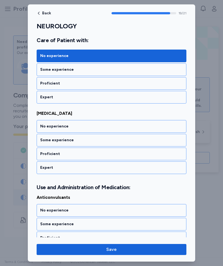
click at [47, 126] on div "No experience" at bounding box center [111, 125] width 142 height 5
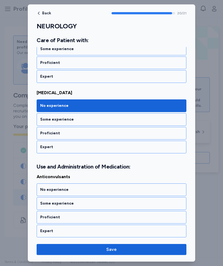
scroll to position [1404, 0]
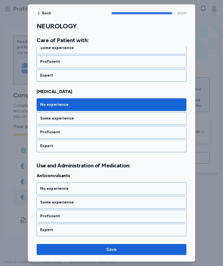
click at [49, 185] on div "No experience" at bounding box center [112, 188] width 150 height 13
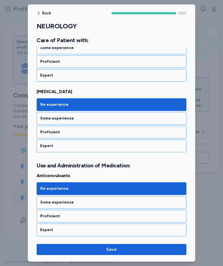
click at [84, 245] on button "Save" at bounding box center [112, 249] width 150 height 11
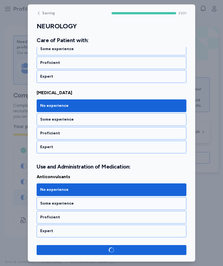
scroll to position [1403, 0]
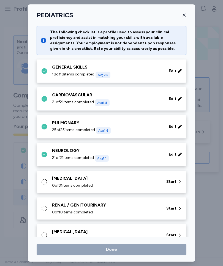
click at [54, 178] on div "[MEDICAL_DATA]" at bounding box center [106, 178] width 108 height 7
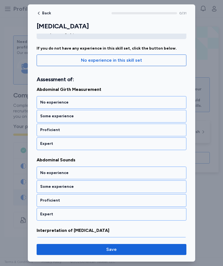
scroll to position [42, 0]
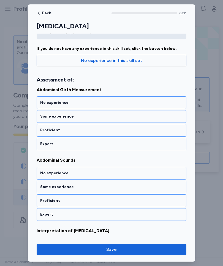
click at [48, 103] on div "No experience" at bounding box center [111, 102] width 142 height 5
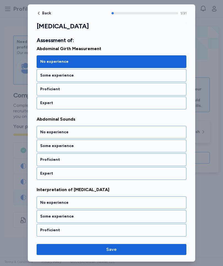
scroll to position [88, 0]
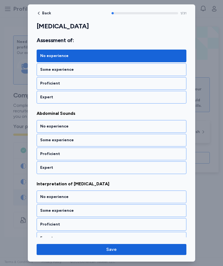
click at [45, 128] on div "No experience" at bounding box center [111, 125] width 142 height 5
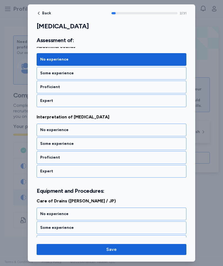
scroll to position [159, 0]
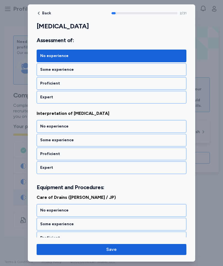
click at [48, 129] on div "No experience" at bounding box center [112, 126] width 150 height 13
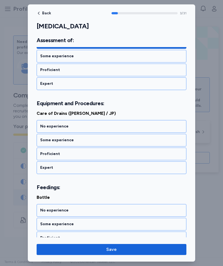
scroll to position [243, 0]
click at [45, 127] on div "No experience" at bounding box center [111, 125] width 142 height 5
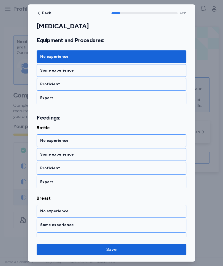
scroll to position [319, 0]
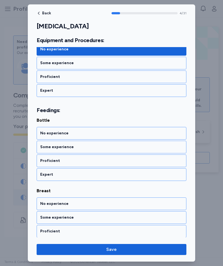
click at [47, 147] on div "Some experience" at bounding box center [111, 146] width 142 height 5
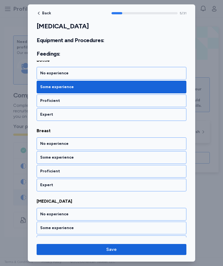
scroll to position [390, 0]
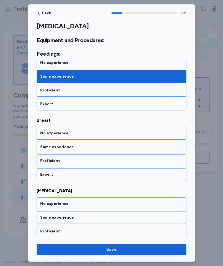
click at [48, 132] on div "No experience" at bounding box center [111, 132] width 142 height 5
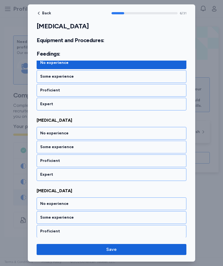
click at [46, 136] on div "No experience" at bounding box center [112, 133] width 150 height 13
click at [47, 136] on div "No experience" at bounding box center [112, 133] width 150 height 13
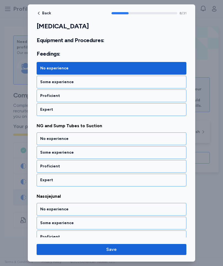
scroll to position [601, 0]
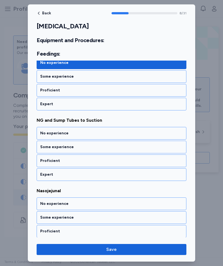
click at [48, 133] on div "No experience" at bounding box center [111, 132] width 142 height 5
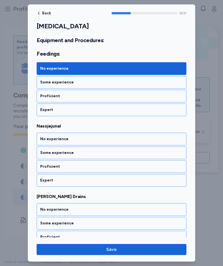
scroll to position [671, 0]
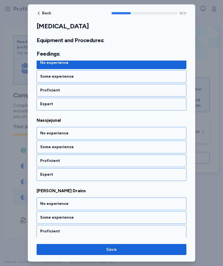
click at [47, 133] on div "No experience" at bounding box center [111, 132] width 142 height 5
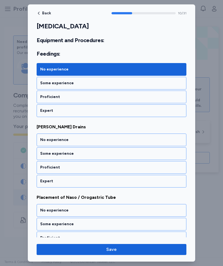
scroll to position [742, 0]
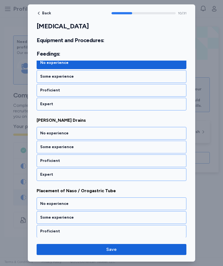
click at [48, 133] on div "No experience" at bounding box center [111, 132] width 142 height 5
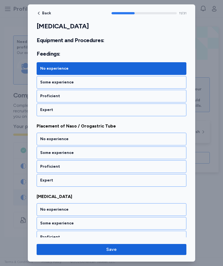
scroll to position [812, 0]
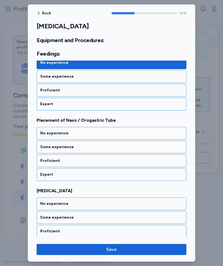
click at [46, 132] on div "No experience" at bounding box center [111, 132] width 142 height 5
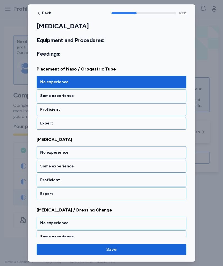
scroll to position [883, 0]
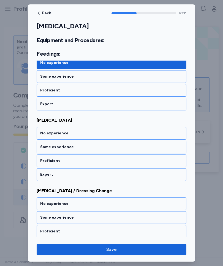
click at [45, 133] on div "No experience" at bounding box center [111, 132] width 142 height 5
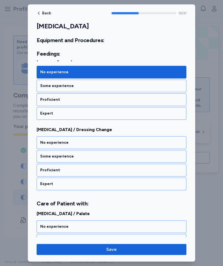
scroll to position [953, 0]
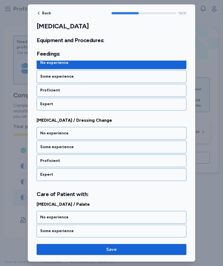
click at [49, 215] on div "No experience" at bounding box center [111, 216] width 142 height 5
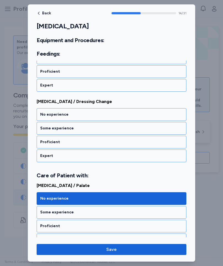
scroll to position [963, 0]
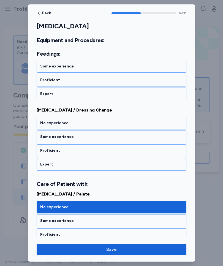
click at [53, 120] on div "No experience" at bounding box center [111, 122] width 142 height 5
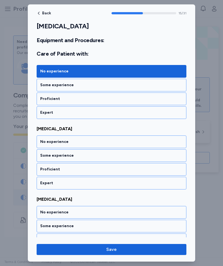
scroll to position [1107, 0]
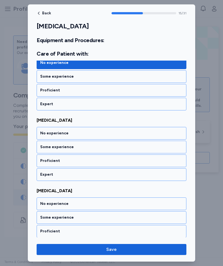
click at [45, 134] on div "No experience" at bounding box center [111, 132] width 142 height 5
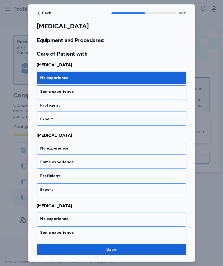
scroll to position [1178, 0]
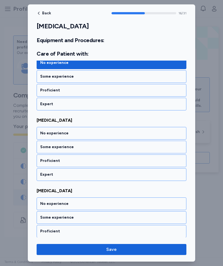
click at [42, 134] on div "No experience" at bounding box center [111, 132] width 142 height 5
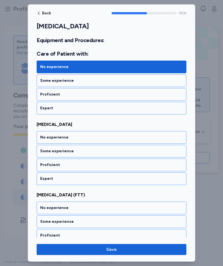
scroll to position [1248, 0]
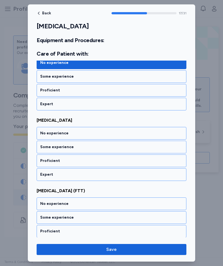
click at [41, 134] on div "No experience" at bounding box center [111, 132] width 142 height 5
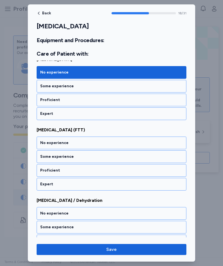
scroll to position [1318, 0]
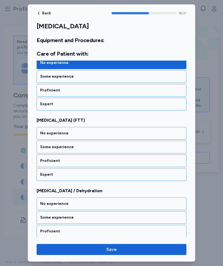
click at [42, 133] on div "No experience" at bounding box center [111, 132] width 142 height 5
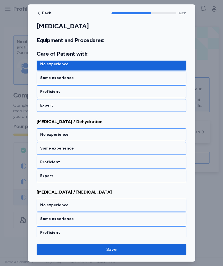
scroll to position [1389, 0]
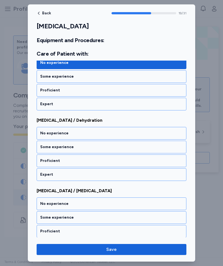
click at [43, 134] on div "No experience" at bounding box center [111, 132] width 142 height 5
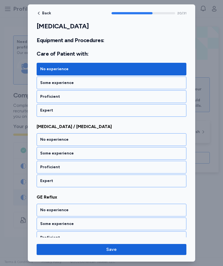
scroll to position [1459, 0]
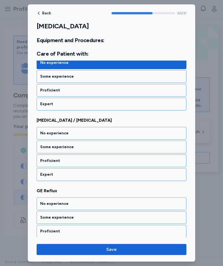
click at [43, 135] on div "No experience" at bounding box center [111, 132] width 142 height 5
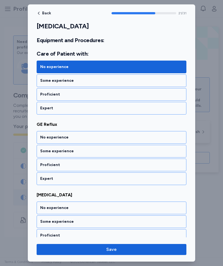
scroll to position [1530, 0]
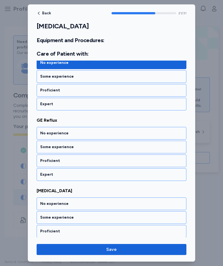
click at [41, 136] on div "No experience" at bounding box center [112, 133] width 150 height 13
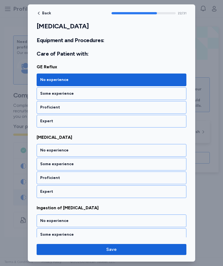
scroll to position [1600, 0]
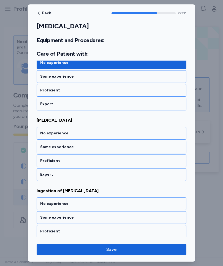
click at [42, 136] on div "No experience" at bounding box center [112, 133] width 150 height 13
click at [42, 137] on div "No experience" at bounding box center [112, 133] width 150 height 13
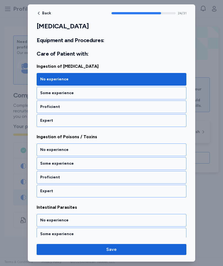
scroll to position [1741, 0]
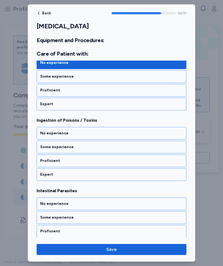
click at [42, 133] on div "No experience" at bounding box center [111, 132] width 142 height 5
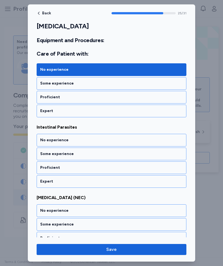
scroll to position [1811, 0]
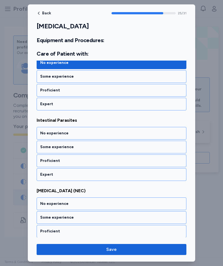
click at [42, 133] on div "No experience" at bounding box center [111, 132] width 142 height 5
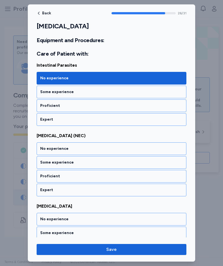
scroll to position [1881, 0]
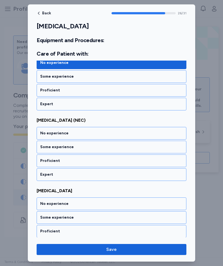
click at [41, 134] on div "No experience" at bounding box center [111, 132] width 142 height 5
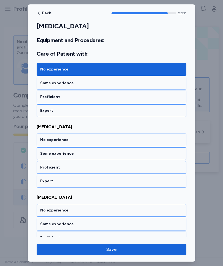
scroll to position [1952, 0]
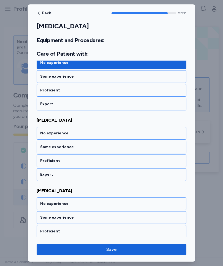
click at [41, 132] on div "No experience" at bounding box center [111, 132] width 142 height 5
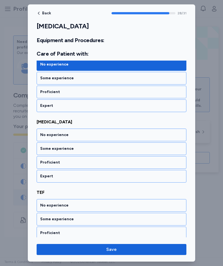
scroll to position [2022, 0]
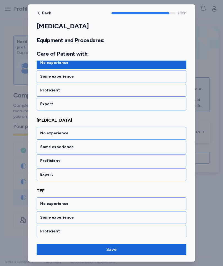
click at [41, 133] on div "No experience" at bounding box center [111, 132] width 142 height 5
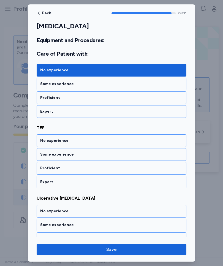
scroll to position [2093, 0]
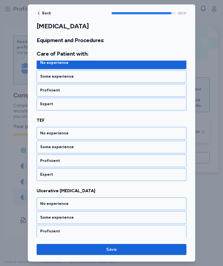
click at [41, 133] on div "No experience" at bounding box center [111, 132] width 142 height 5
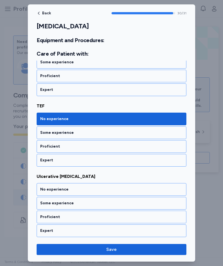
scroll to position [2108, 0]
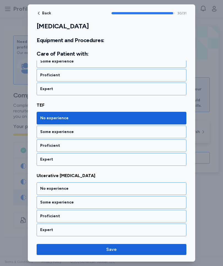
click at [45, 189] on div "No experience" at bounding box center [111, 188] width 142 height 5
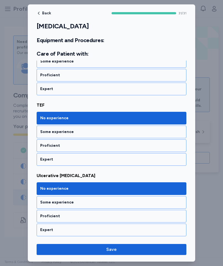
click at [94, 248] on span "Save" at bounding box center [111, 249] width 141 height 7
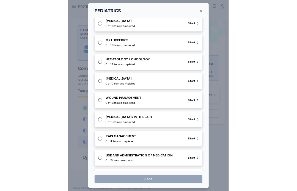
scroll to position [146, 0]
